Goal: Information Seeking & Learning: Find specific fact

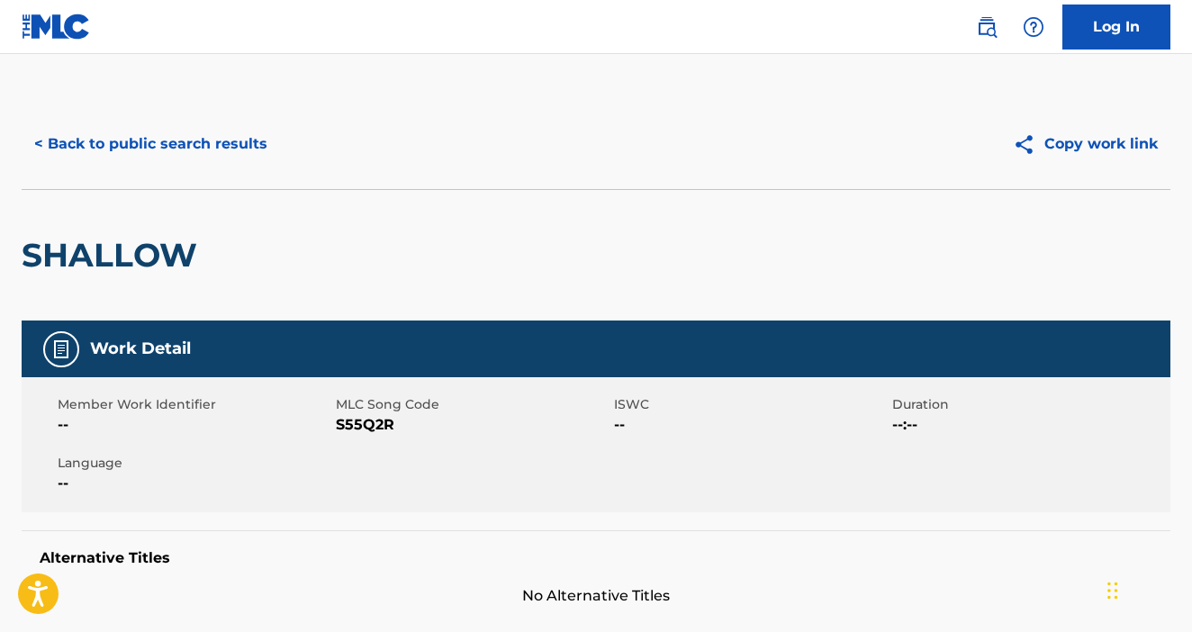
click at [258, 159] on button "< Back to public search results" at bounding box center [151, 144] width 258 height 45
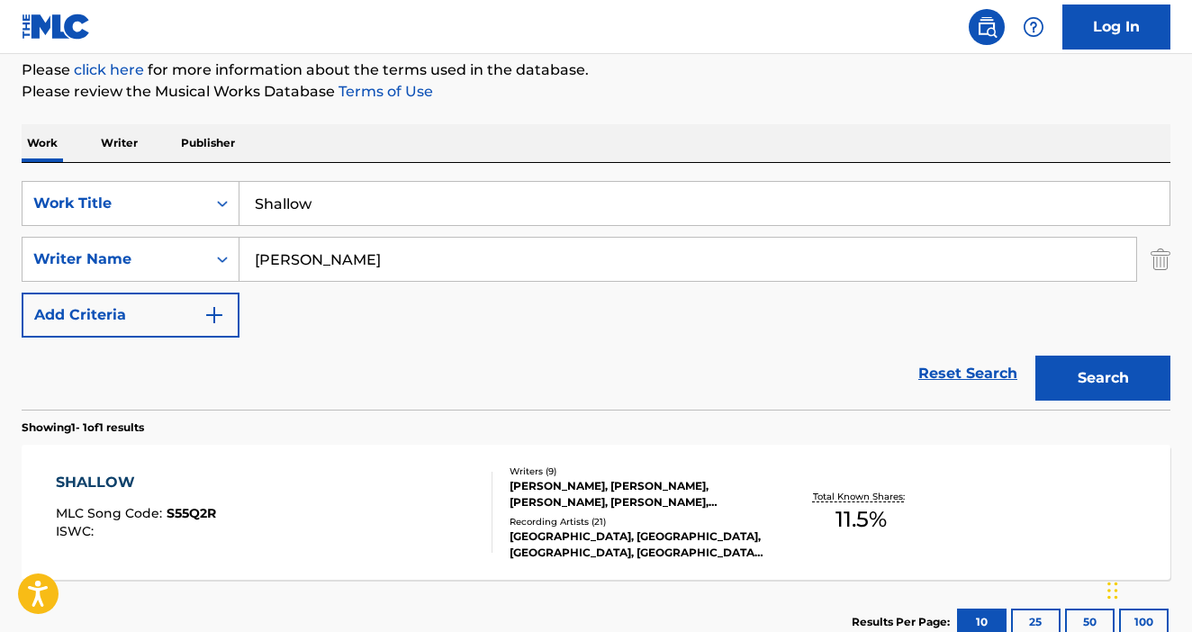
click at [449, 188] on input "Shallow" at bounding box center [704, 203] width 930 height 43
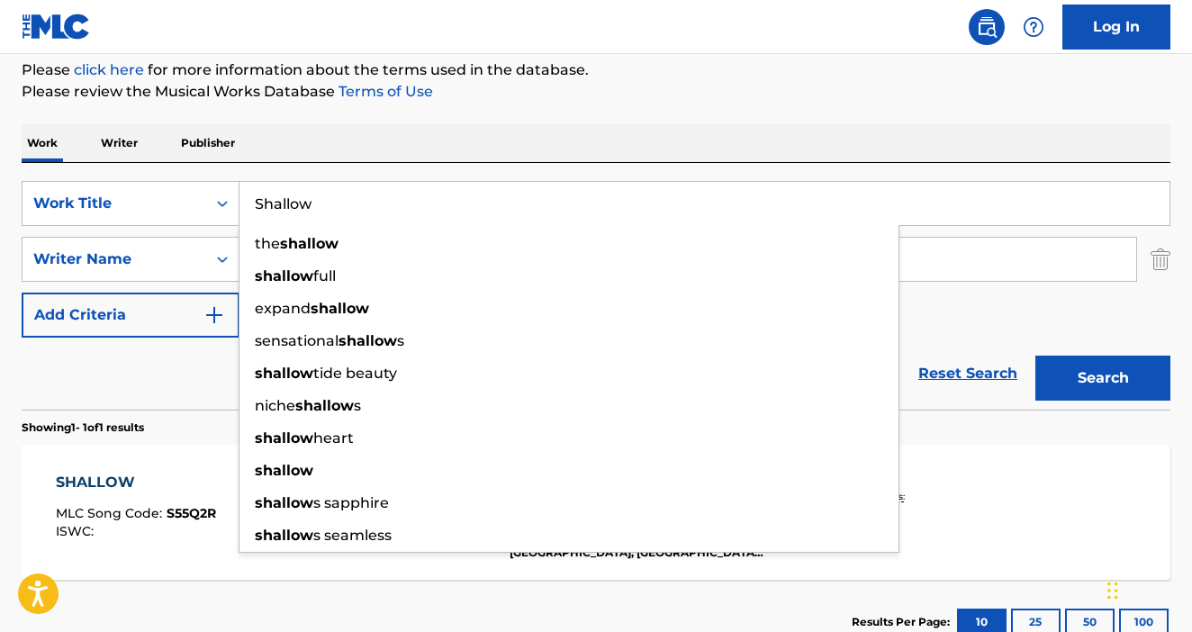
paste input "Whiskey Before Breakfast"
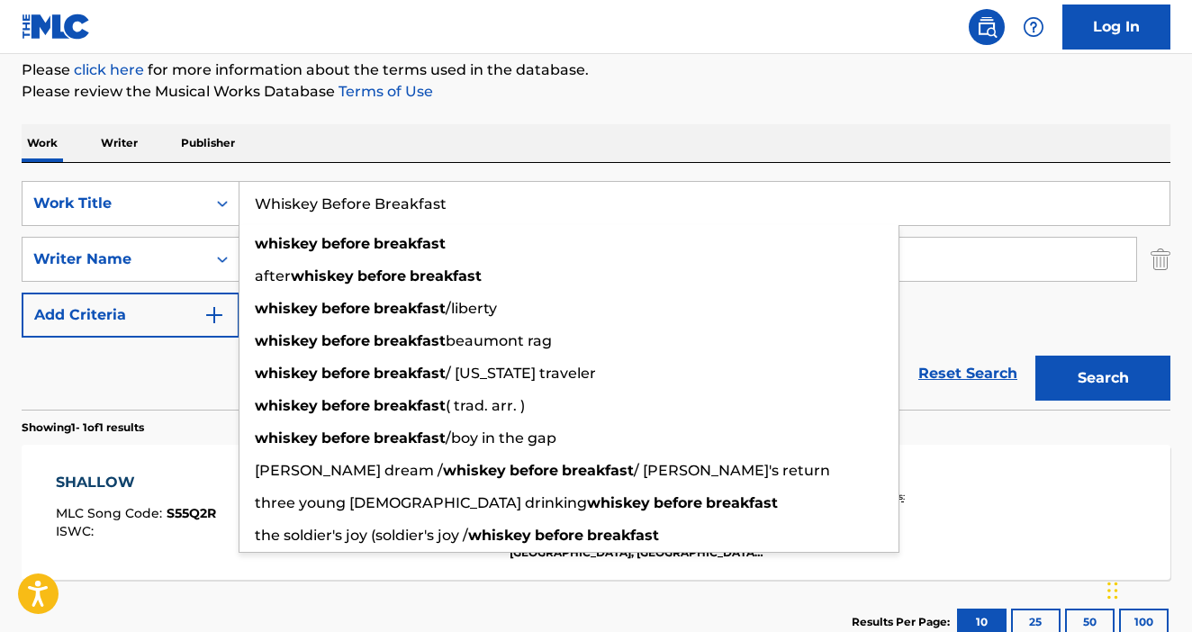
type input "Whiskey Before Breakfast"
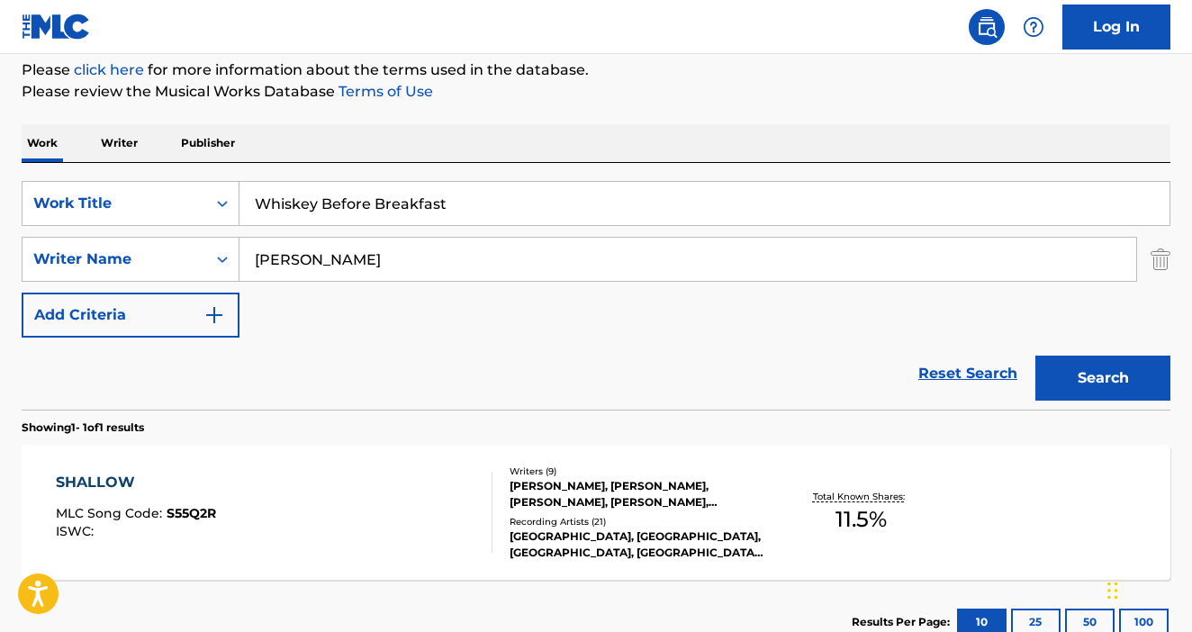
click at [1042, 252] on input "[PERSON_NAME]" at bounding box center [687, 259] width 897 height 43
click at [1035, 356] on button "Search" at bounding box center [1102, 378] width 135 height 45
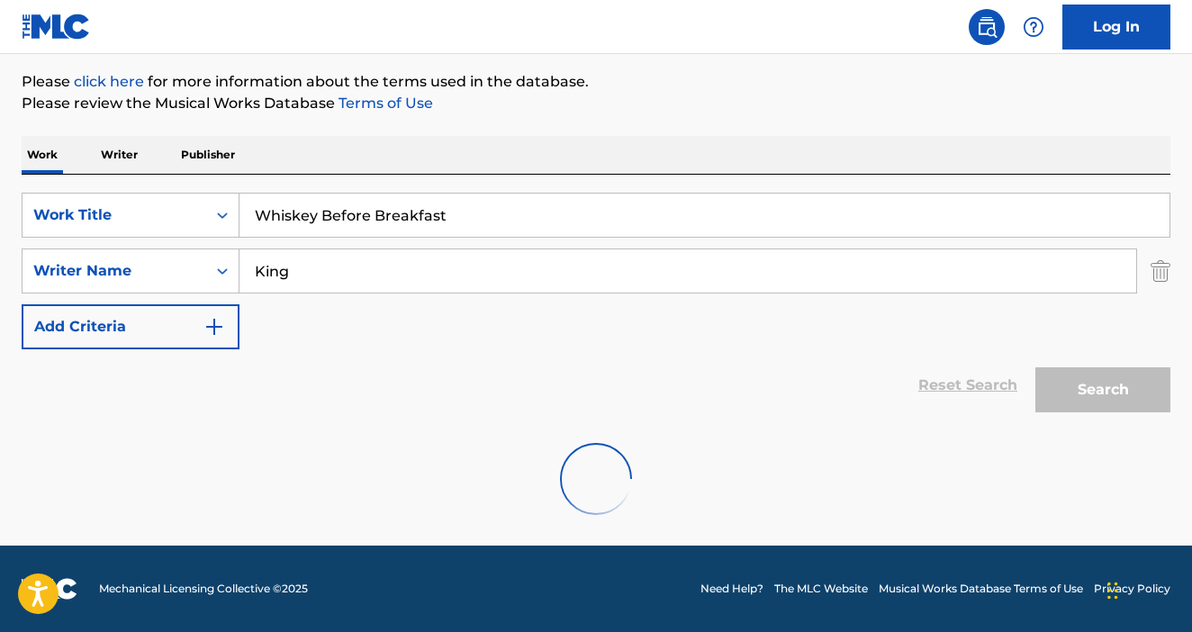
scroll to position [208, 0]
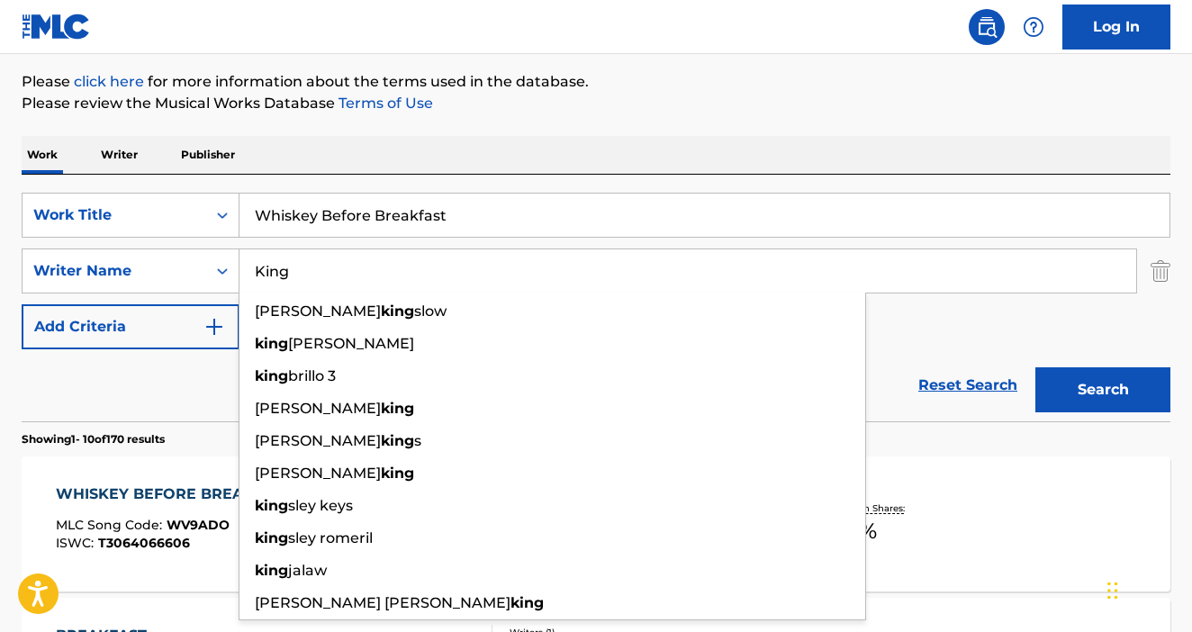
click at [934, 317] on div "SearchWithCriteria84594777-10ac-4c03-b327-e3f95840625e Work Title Whiskey Befor…" at bounding box center [596, 271] width 1149 height 157
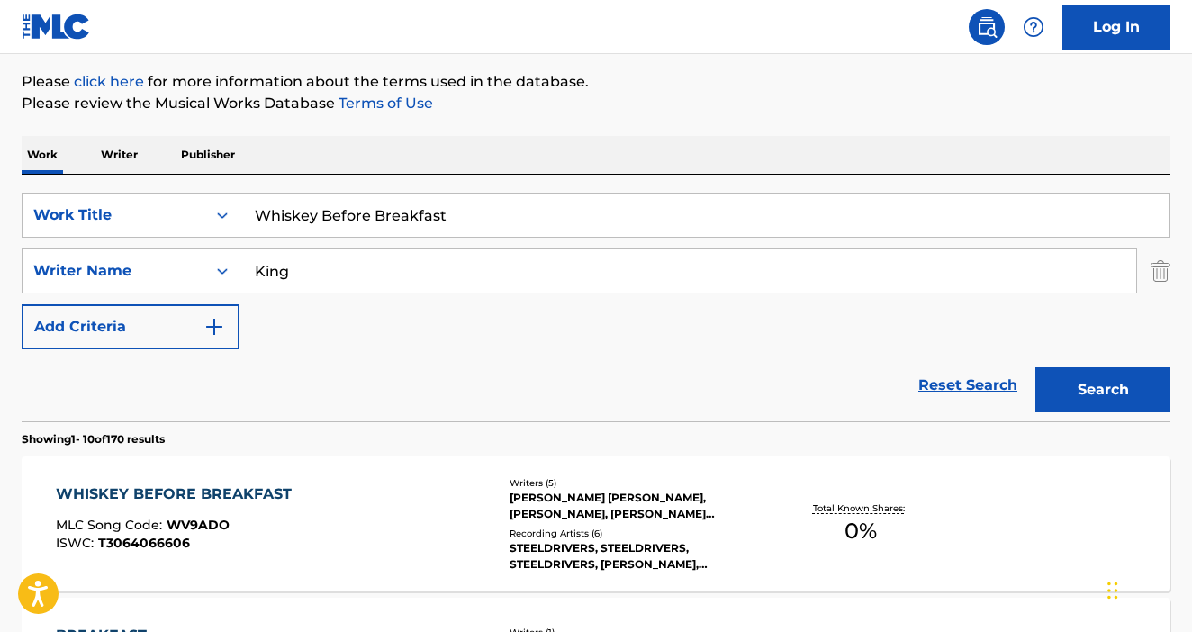
click at [243, 274] on input "King" at bounding box center [687, 270] width 897 height 43
type input "[PERSON_NAME]"
click at [1035, 367] on button "Search" at bounding box center [1102, 389] width 135 height 45
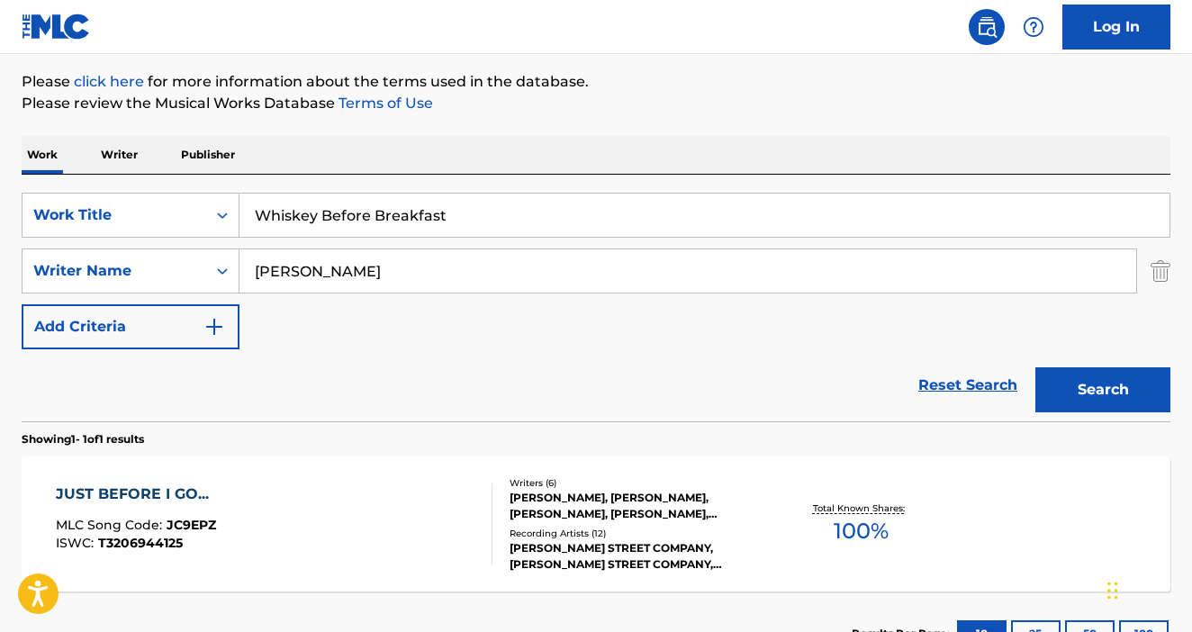
click at [408, 541] on div "JUST BEFORE I GO... MLC Song Code : JC9EPZ ISWC : T3206944125" at bounding box center [274, 523] width 437 height 81
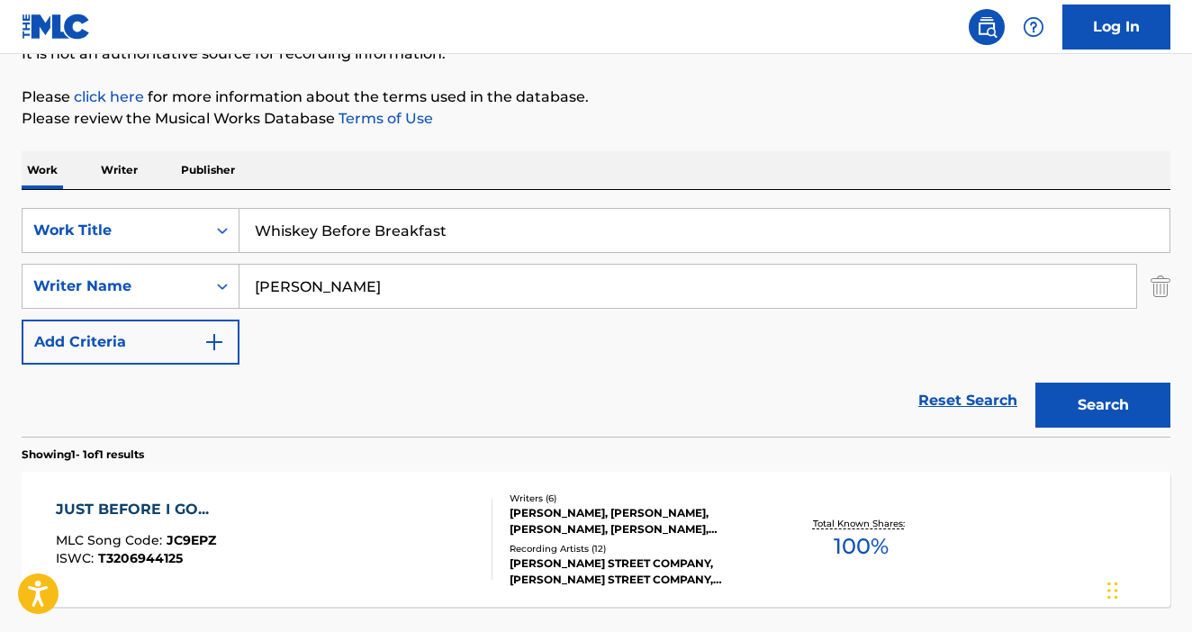
scroll to position [347, 0]
